Goal: Task Accomplishment & Management: Complete application form

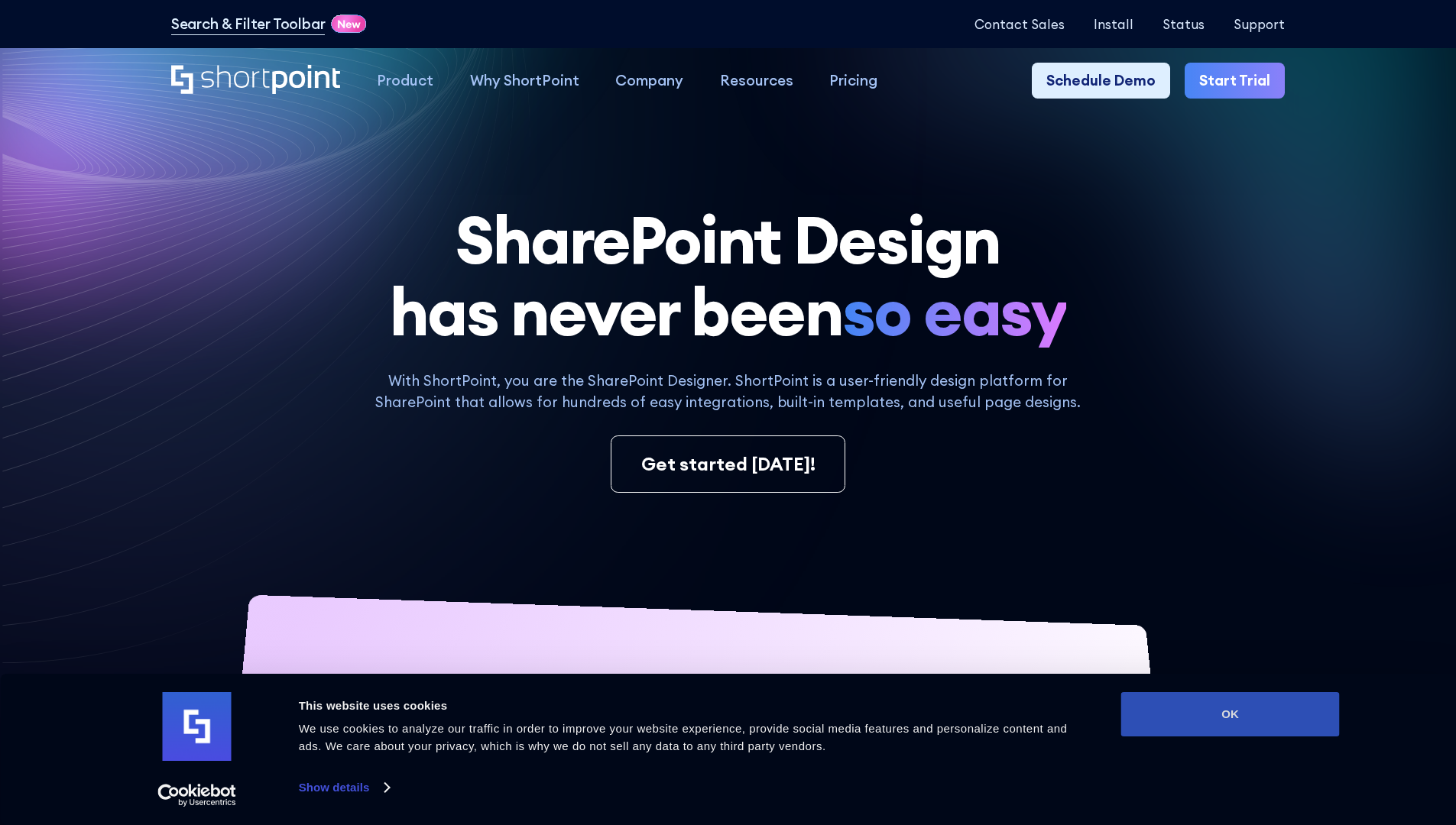
click at [1230, 714] on button "OK" at bounding box center [1230, 714] width 218 height 44
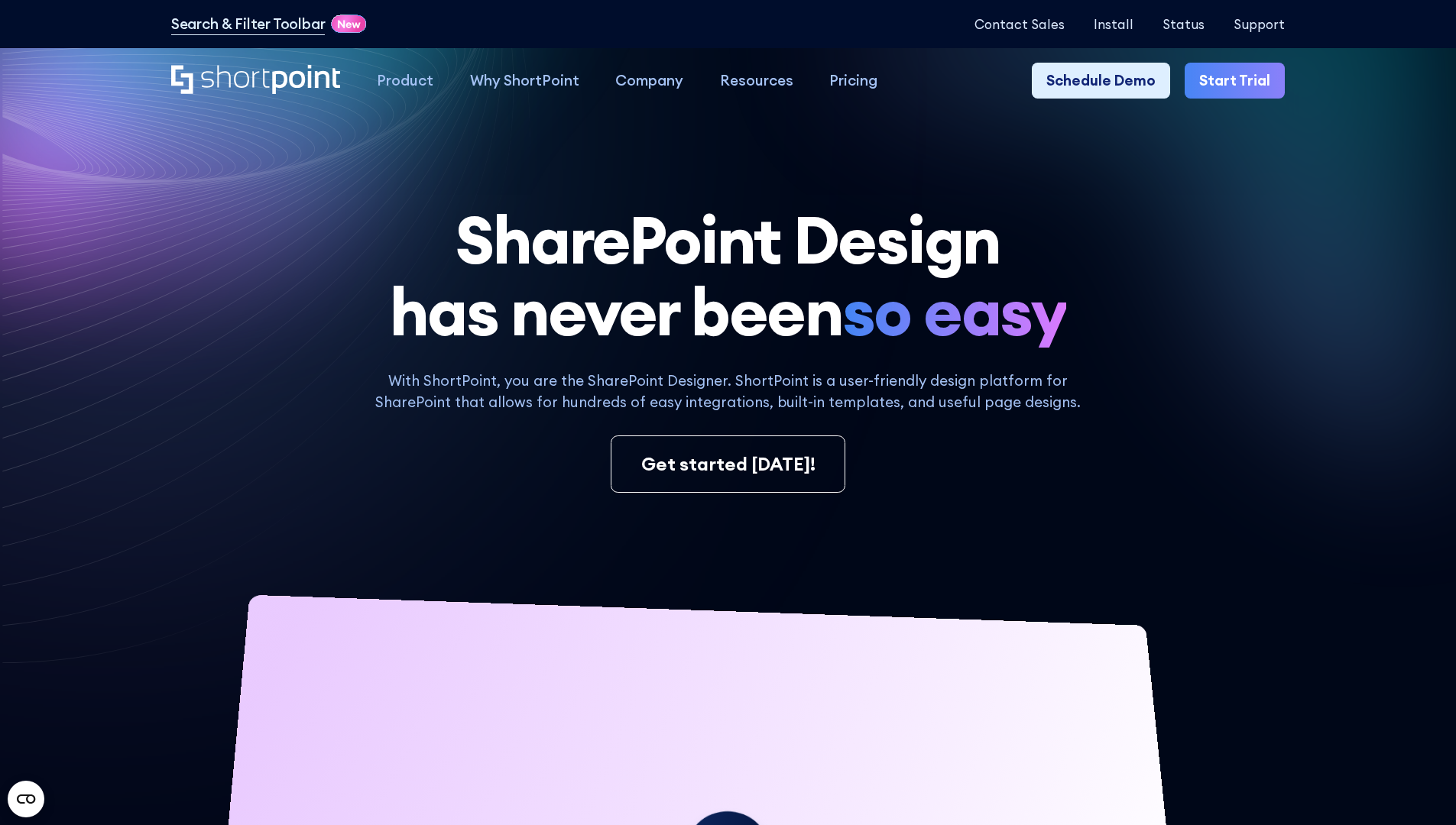
click at [1239, 81] on link "Start Trial" at bounding box center [1235, 81] width 100 height 36
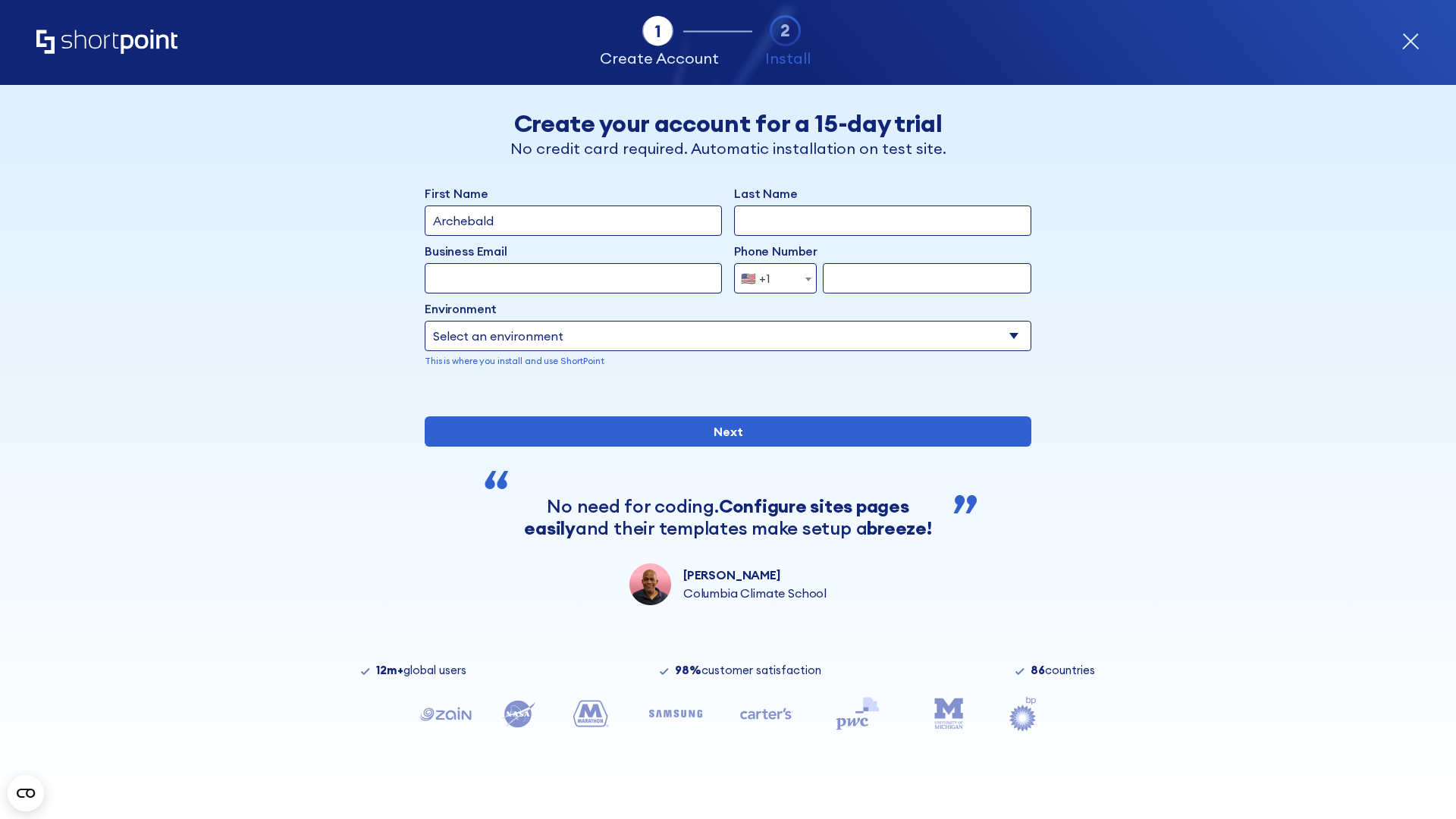
type input "Archebald"
type input "Berkuskv"
type input "2125556789"
select select "Microsoft 365"
type input "2125556789"
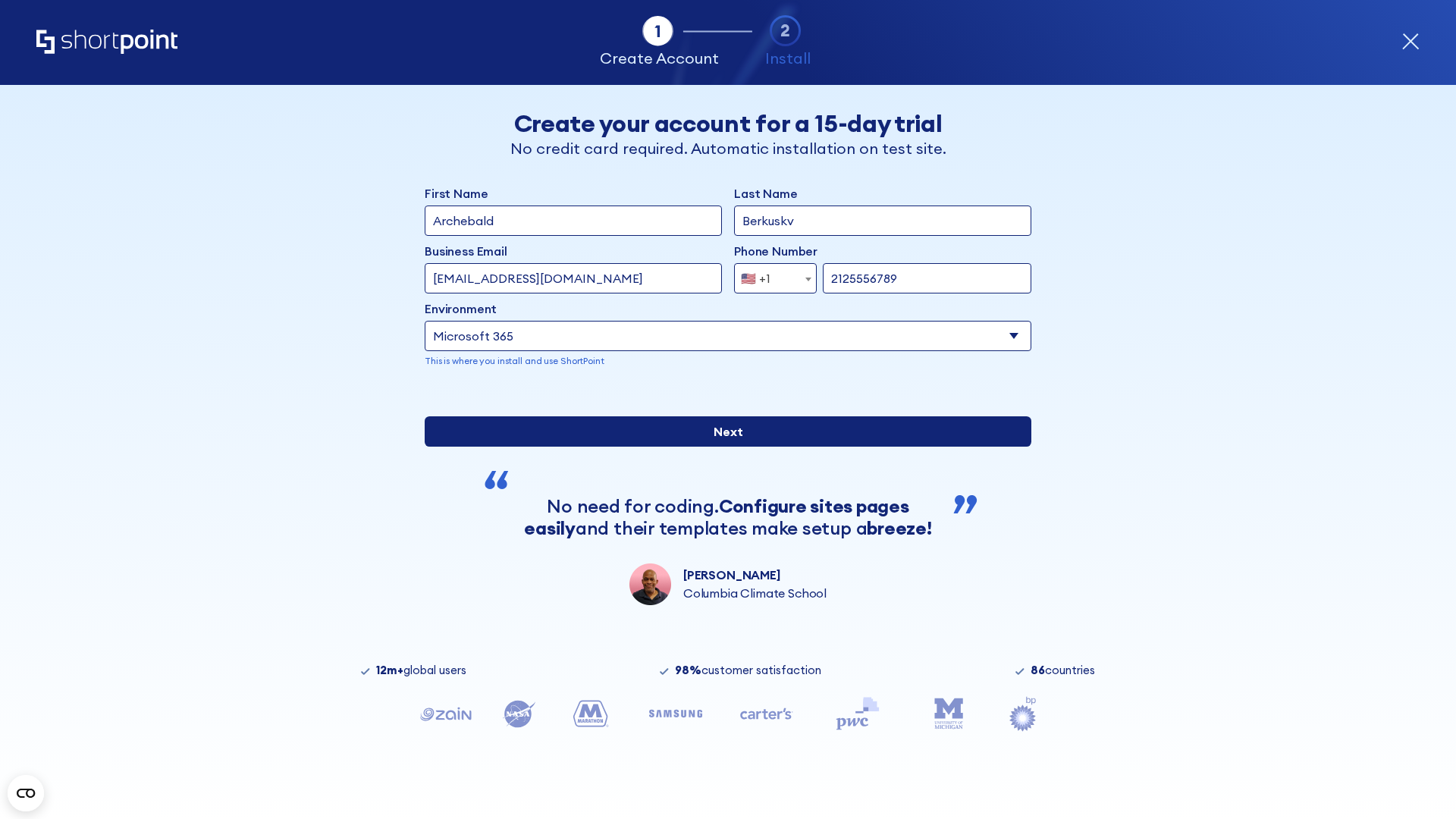
scroll to position [4, 0]
click at [722, 447] on input "Next" at bounding box center [728, 432] width 607 height 30
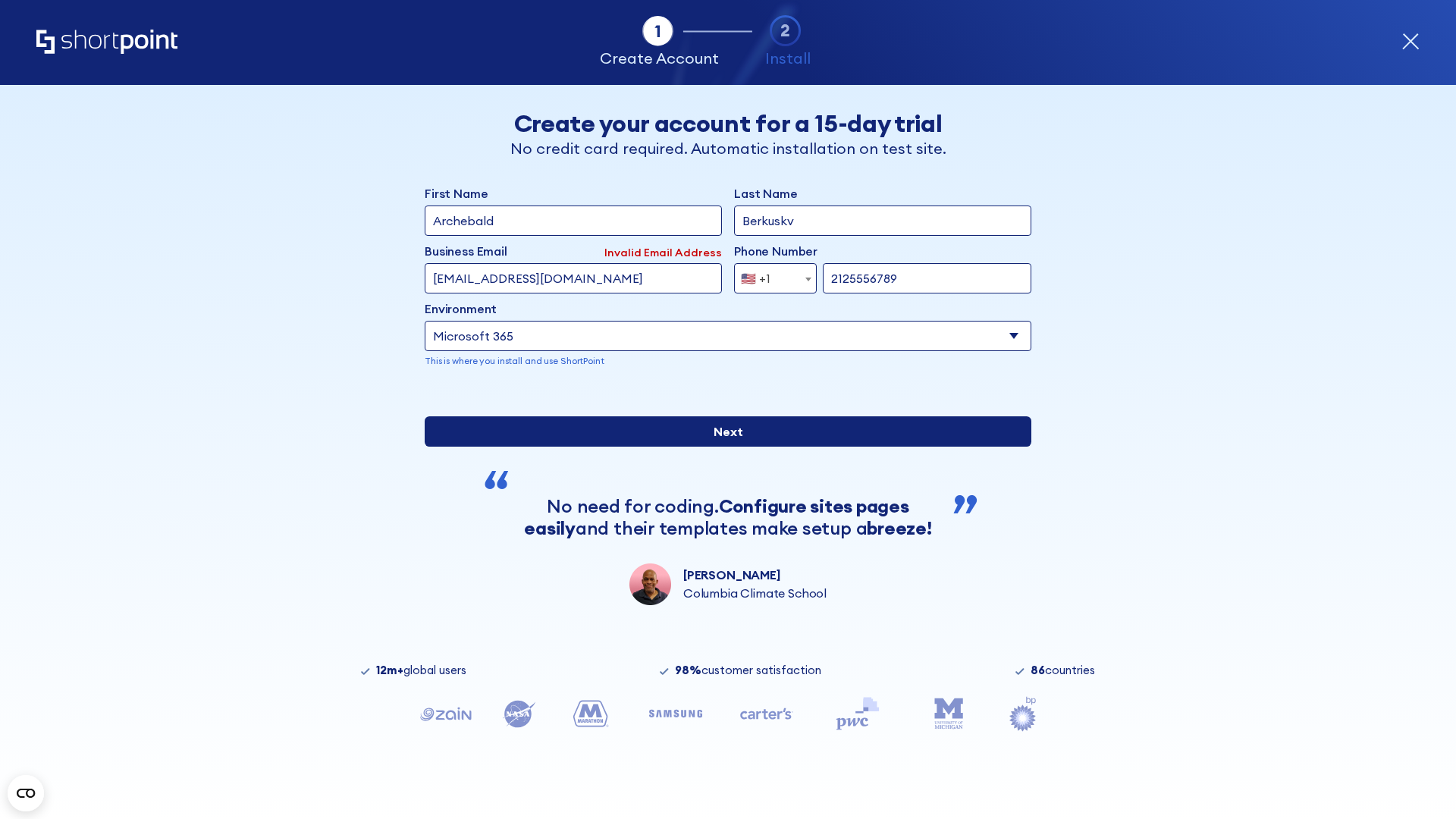
click at [722, 447] on input "Next" at bounding box center [728, 432] width 607 height 30
type input "testEmail@outlook.com"
click at [722, 447] on input "Next" at bounding box center [728, 432] width 607 height 30
